Goal: Communication & Community: Answer question/provide support

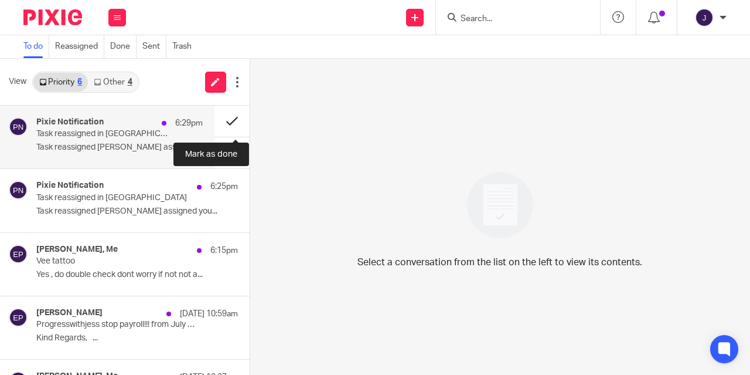
click at [227, 122] on button at bounding box center [232, 120] width 35 height 31
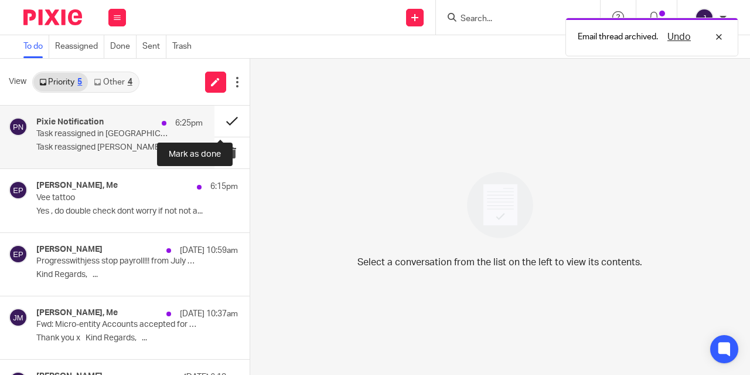
click at [227, 122] on button at bounding box center [232, 120] width 35 height 31
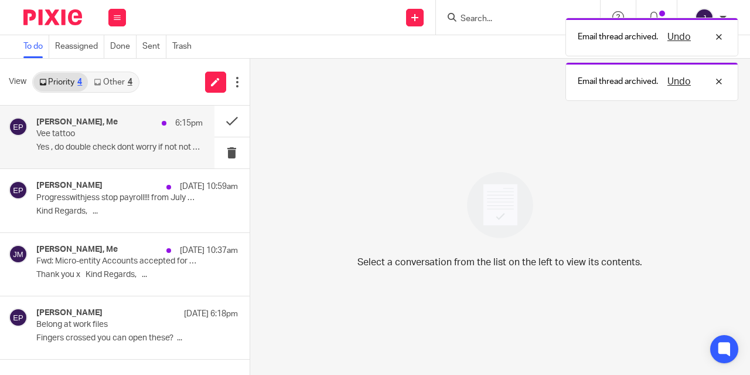
click at [120, 127] on div "Emiley Phillips, Me 6:15pm" at bounding box center [119, 123] width 166 height 12
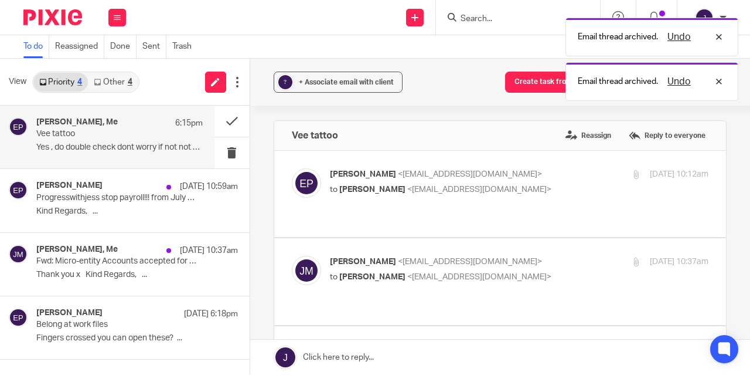
click at [347, 360] on link at bounding box center [500, 356] width 500 height 35
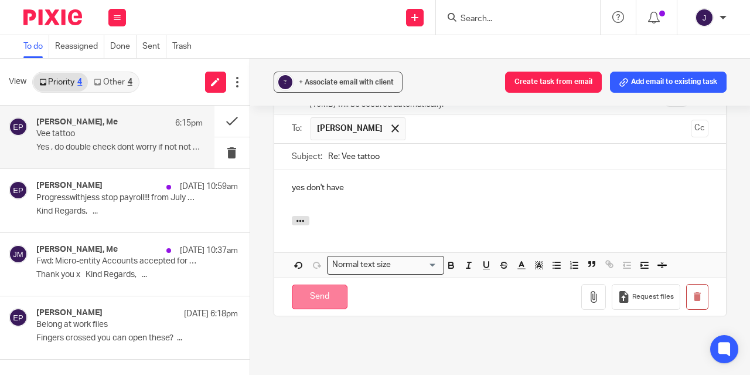
click at [336, 284] on input "Send" at bounding box center [320, 296] width 56 height 25
click at [124, 18] on button at bounding box center [117, 18] width 18 height 18
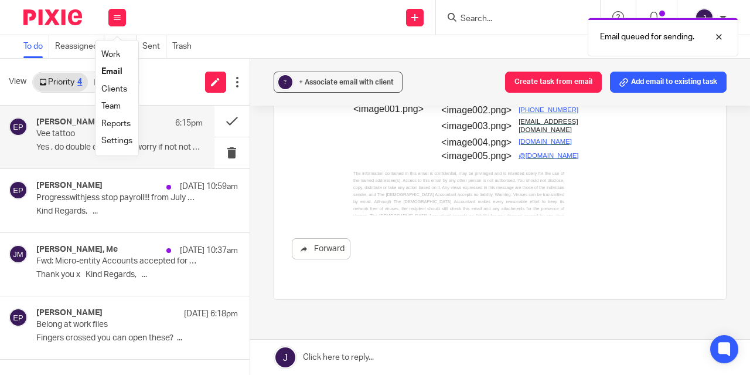
click at [113, 57] on link "Work" at bounding box center [110, 54] width 19 height 8
